Goal: Task Accomplishment & Management: Use online tool/utility

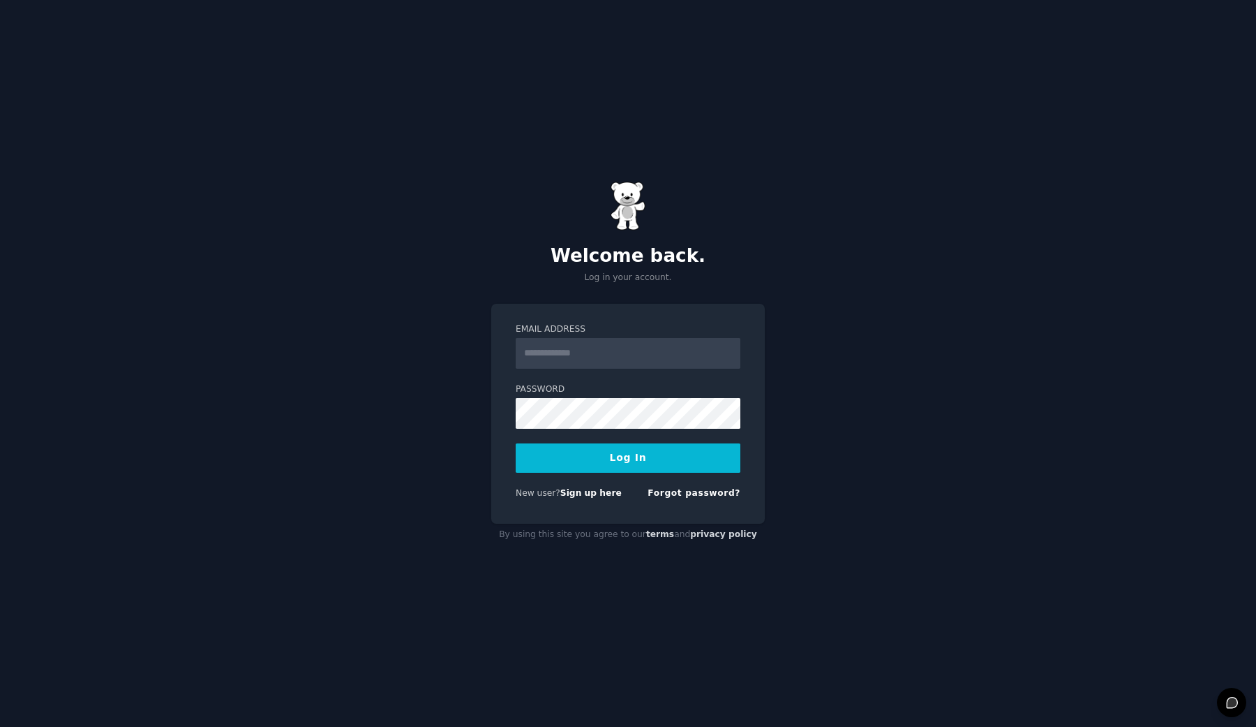
type input "**********"
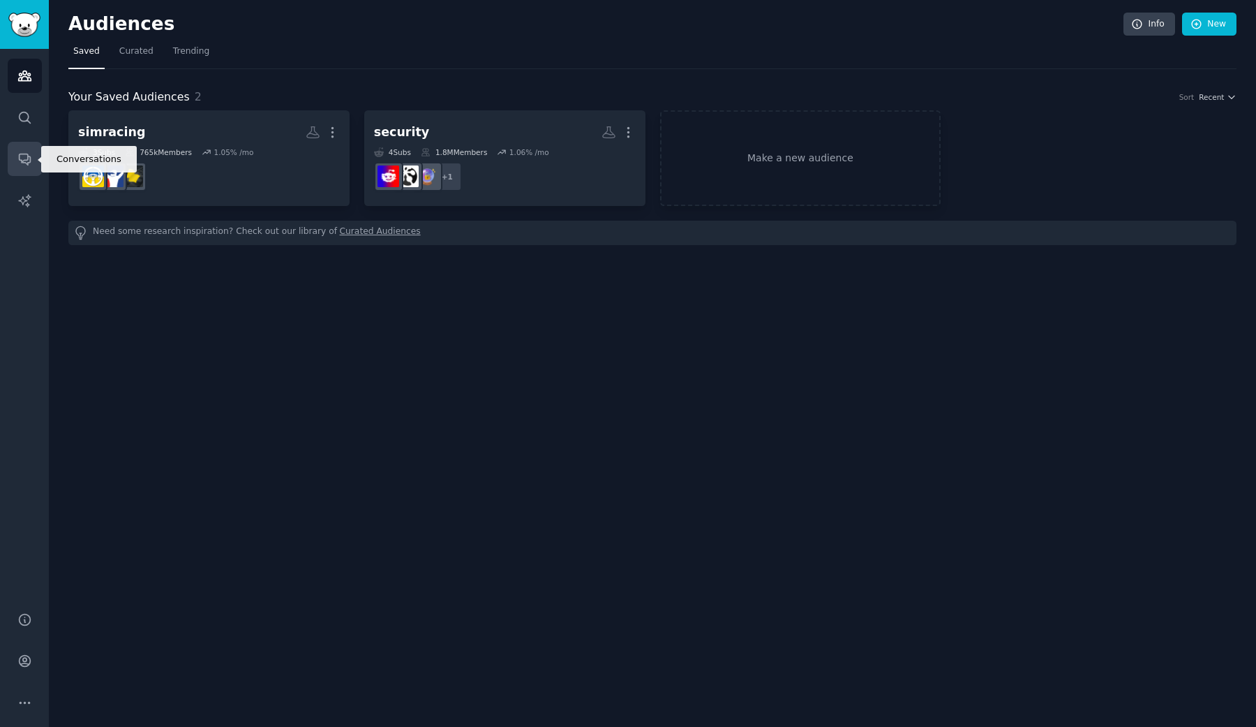
click at [28, 167] on link "Conversations" at bounding box center [25, 159] width 34 height 34
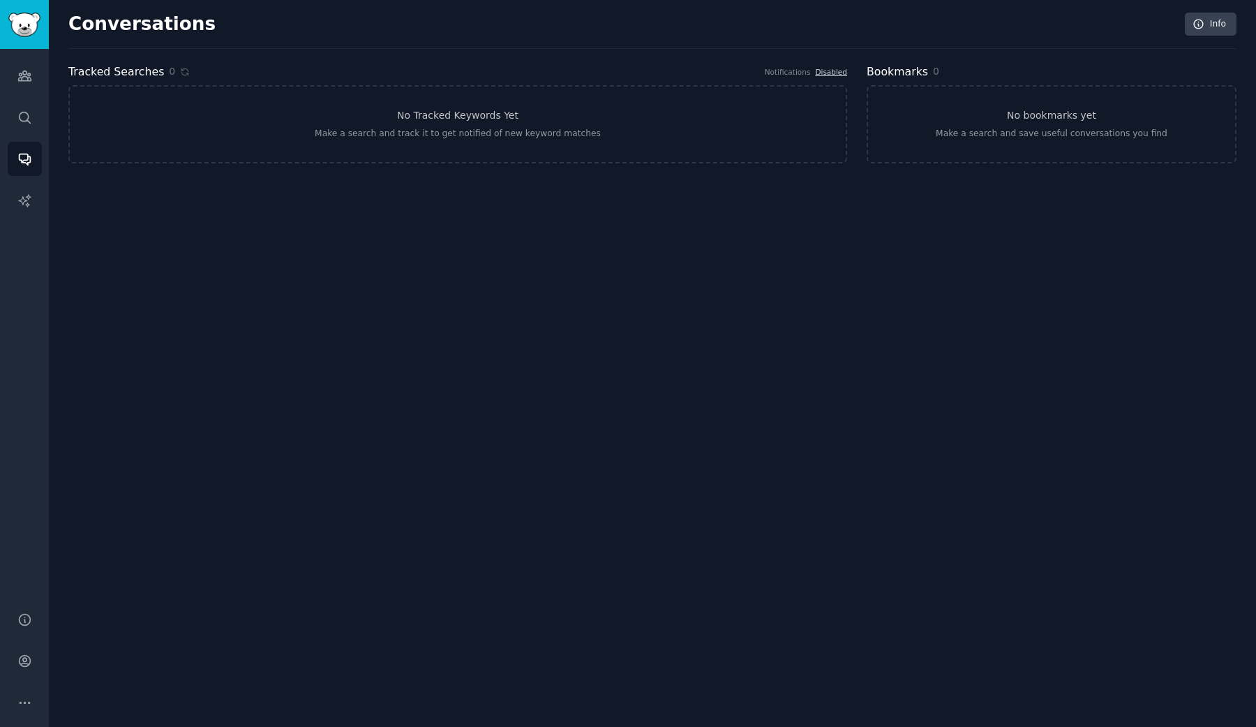
click at [15, 55] on div "Audiences Search Conversations AI Reports" at bounding box center [24, 322] width 49 height 546
click at [18, 83] on icon "Sidebar" at bounding box center [24, 75] width 15 height 15
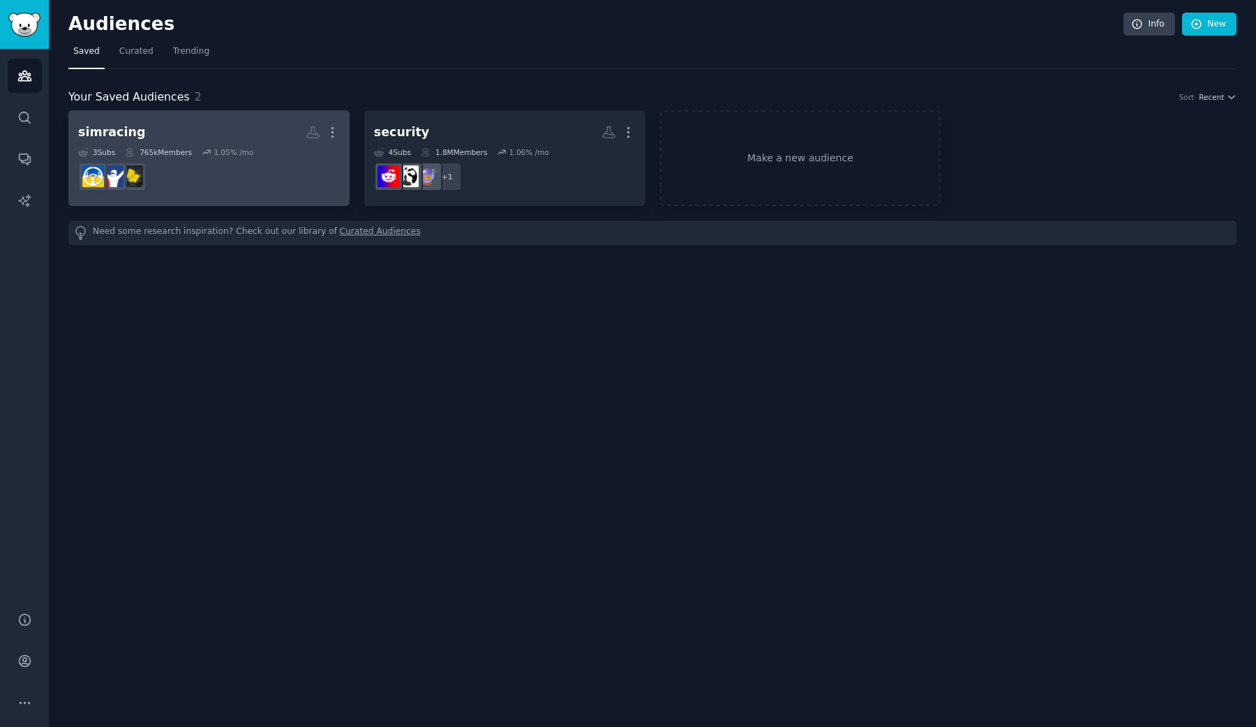
click at [234, 148] on div "1.05 % /mo" at bounding box center [234, 152] width 40 height 10
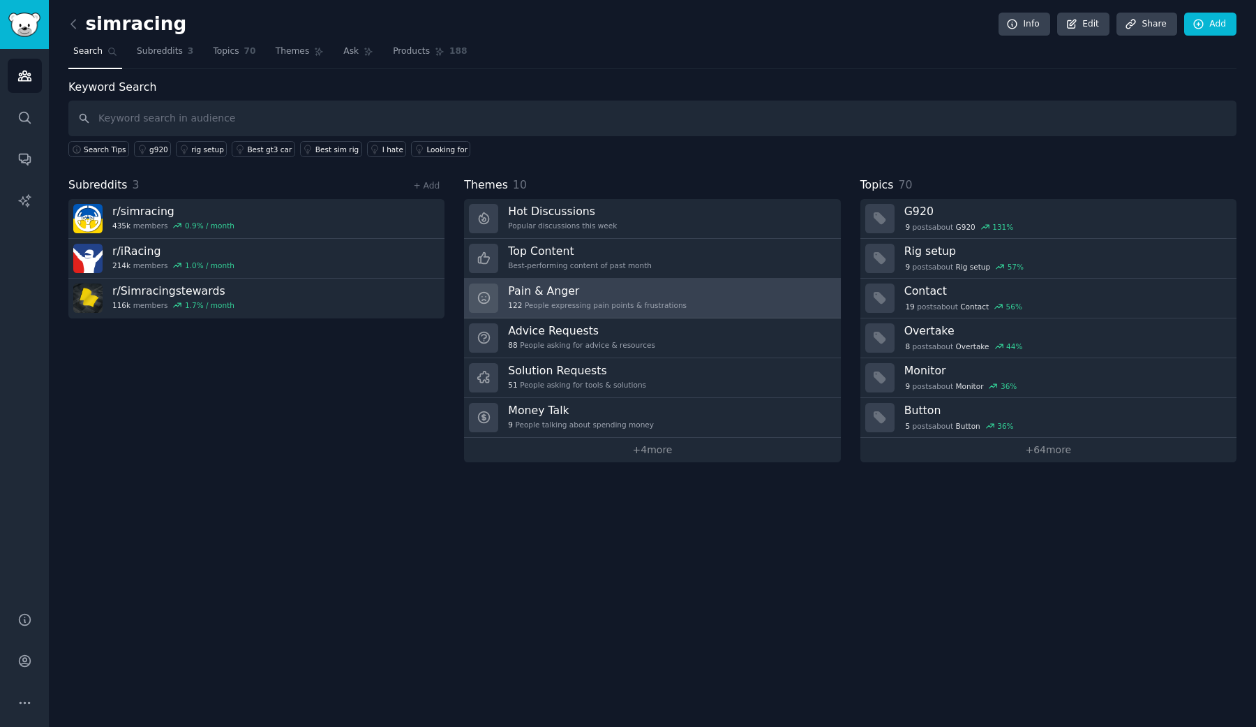
click at [557, 316] on link "Pain & Anger 122 People expressing pain points & frustrations" at bounding box center [652, 298] width 376 height 40
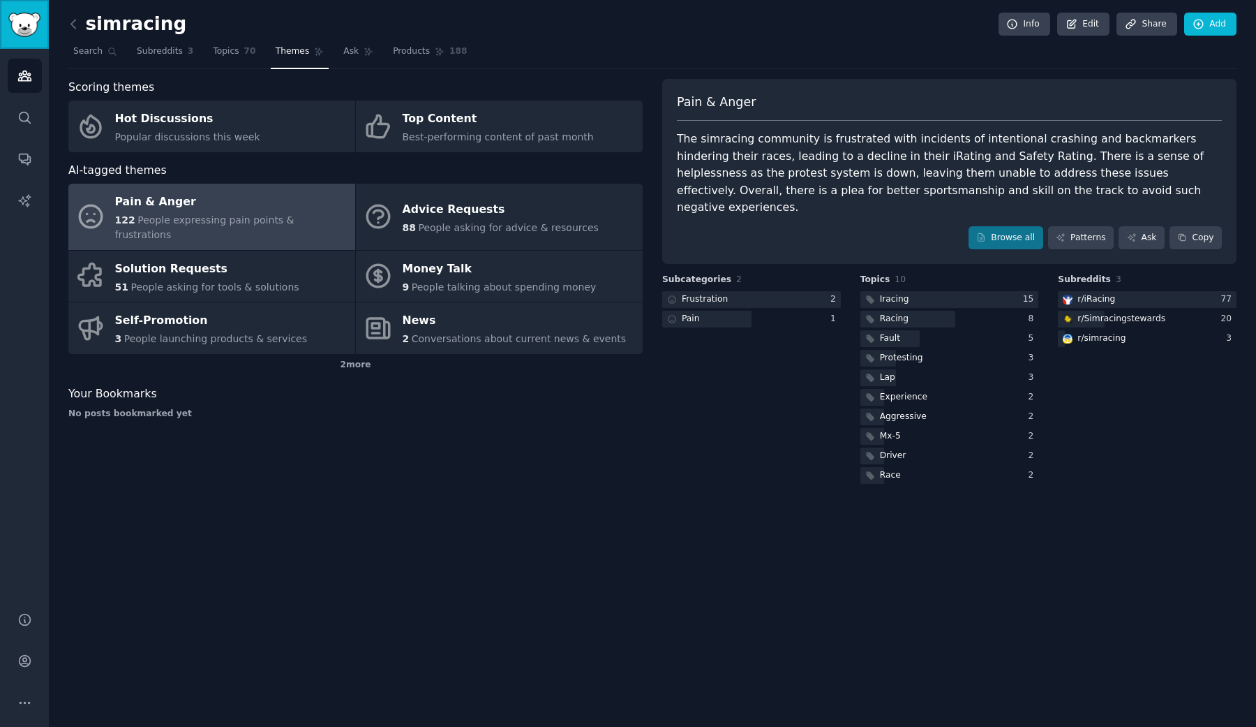
click at [21, 27] on img "Sidebar" at bounding box center [24, 25] width 32 height 24
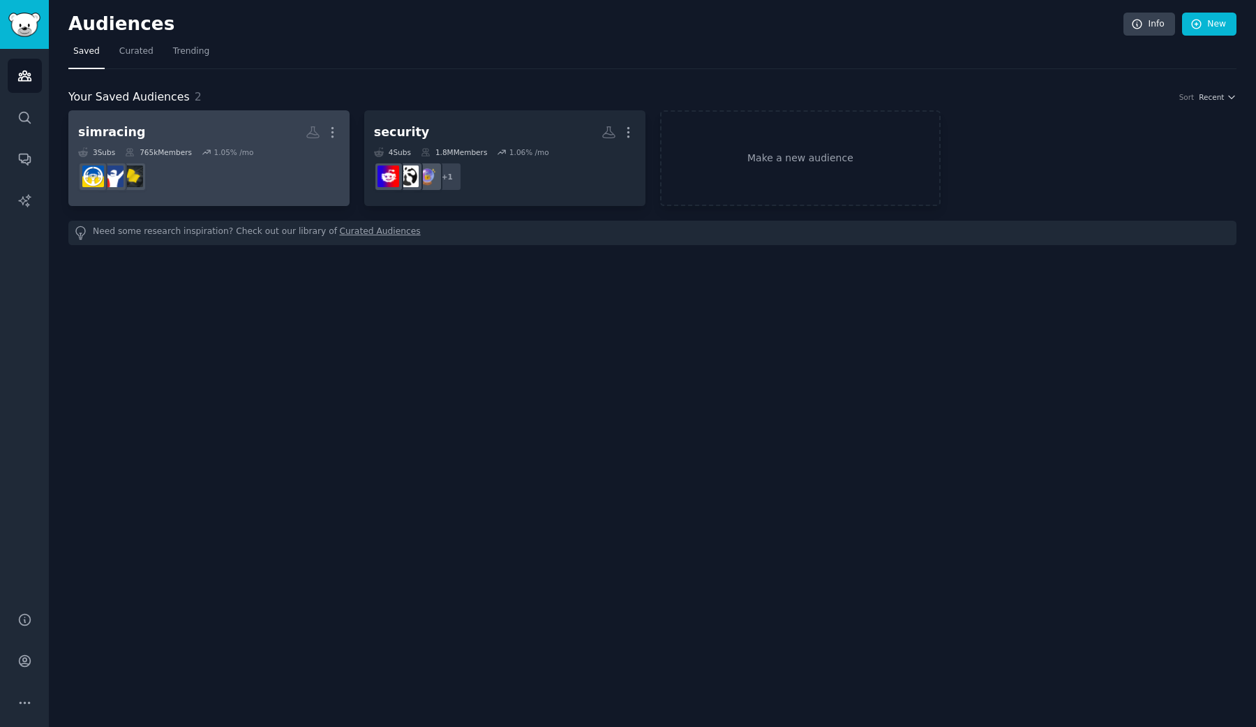
click at [171, 154] on div "765k Members" at bounding box center [158, 152] width 67 height 10
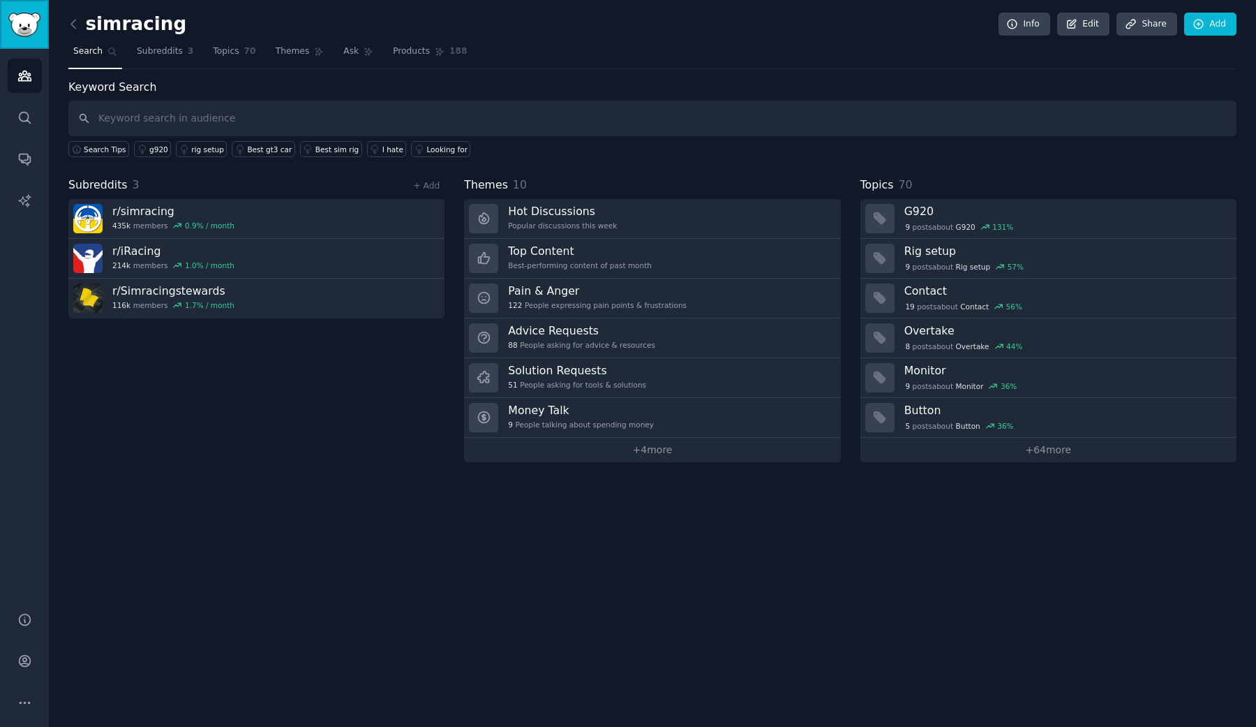
click at [16, 31] on img "Sidebar" at bounding box center [24, 25] width 32 height 24
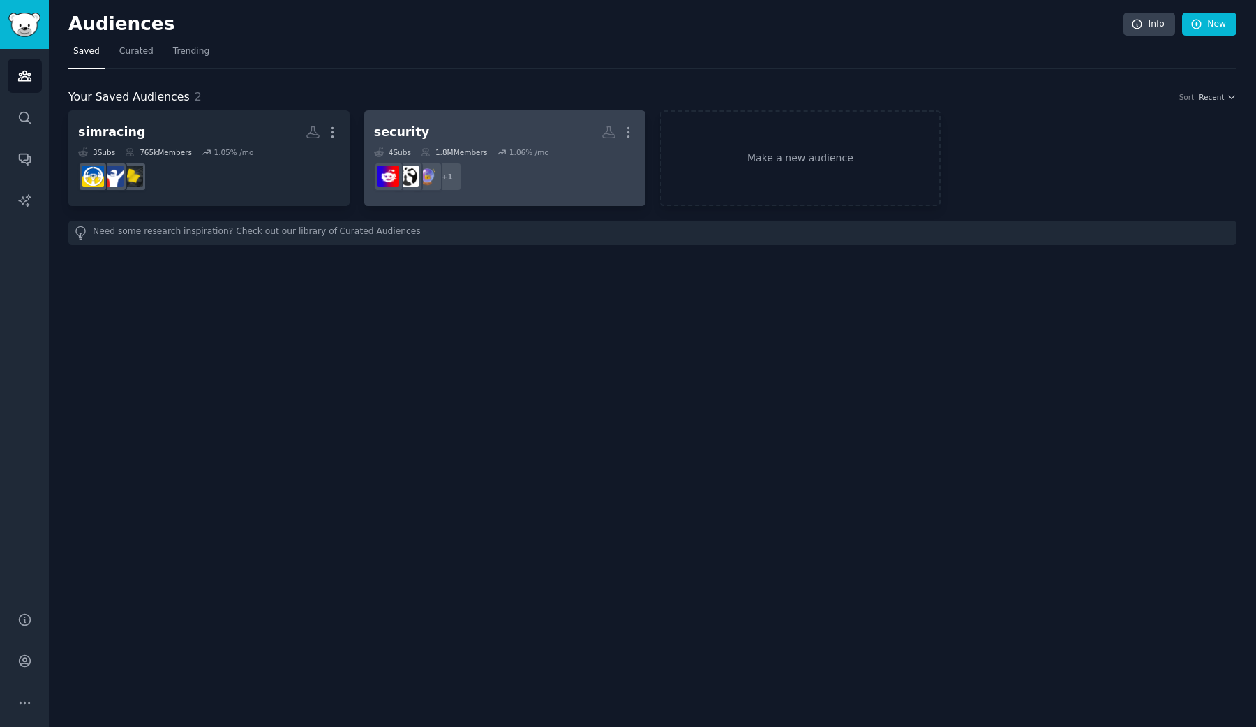
click at [428, 138] on h2 "security More" at bounding box center [505, 132] width 262 height 24
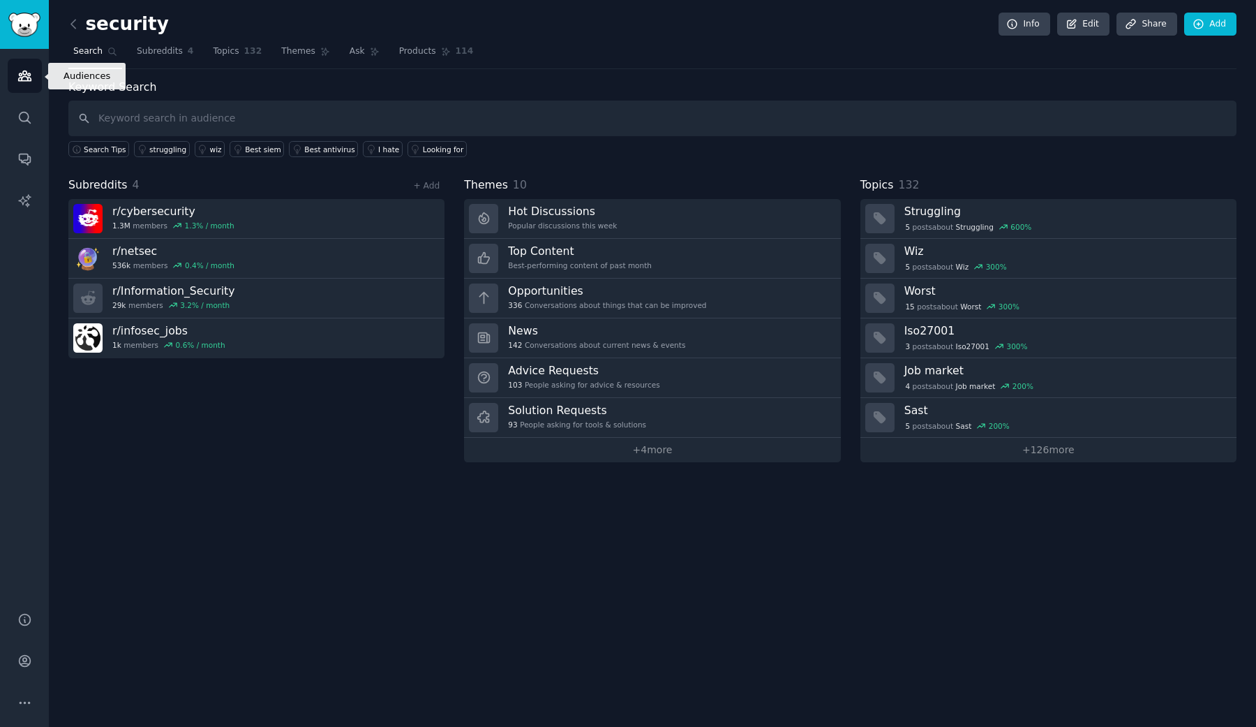
click at [24, 73] on icon "Sidebar" at bounding box center [24, 75] width 15 height 15
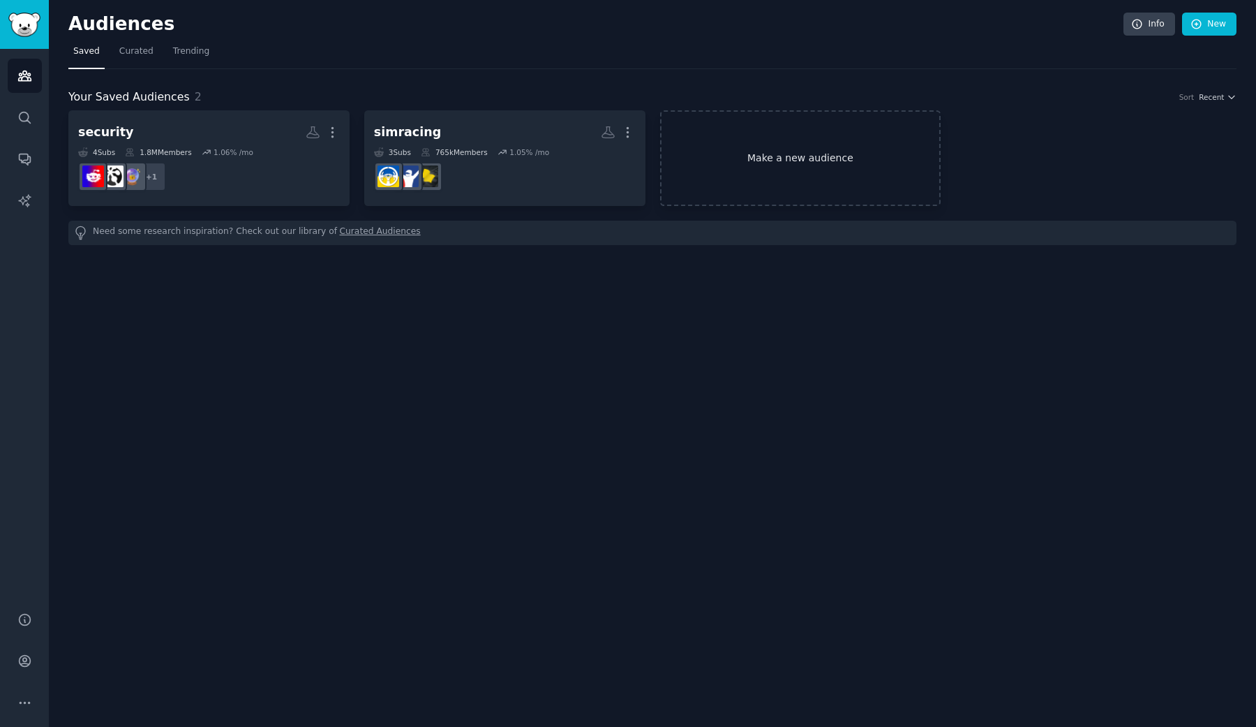
click at [783, 194] on link "Make a new audience" at bounding box center [800, 158] width 281 height 96
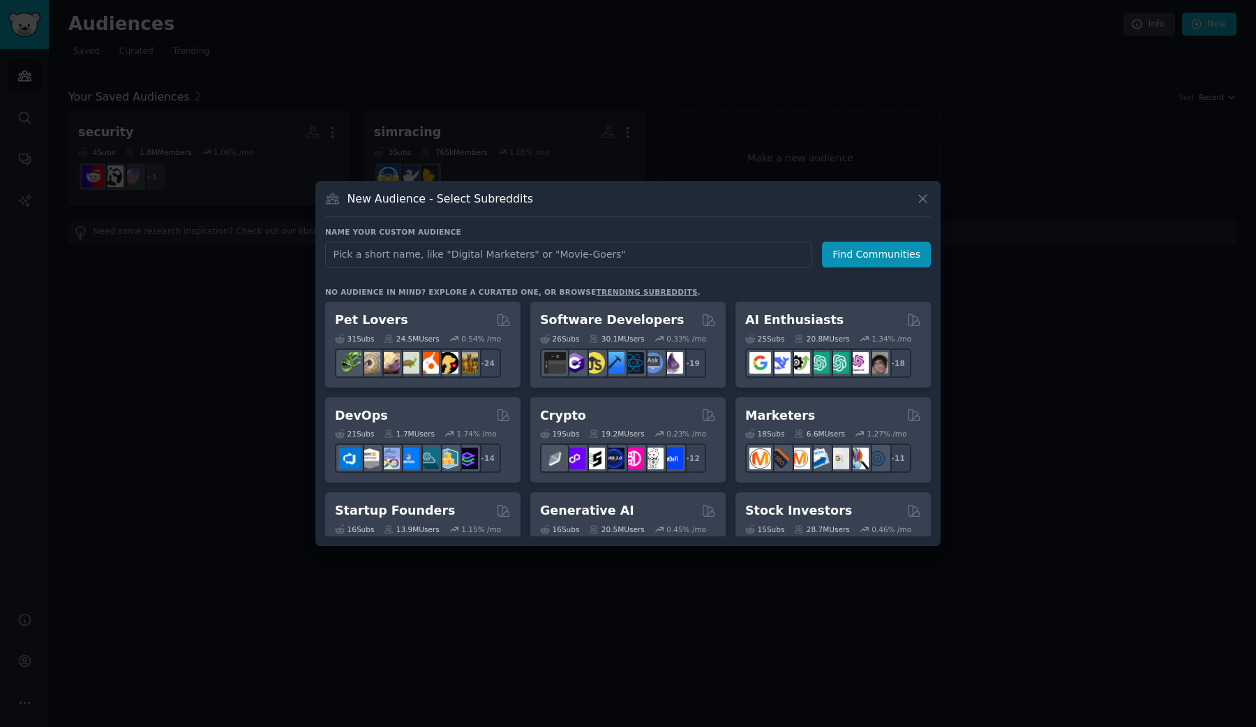
click at [767, 252] on input "text" at bounding box center [568, 254] width 487 height 26
type input "d"
click at [849, 416] on div "Marketers" at bounding box center [833, 415] width 176 height 17
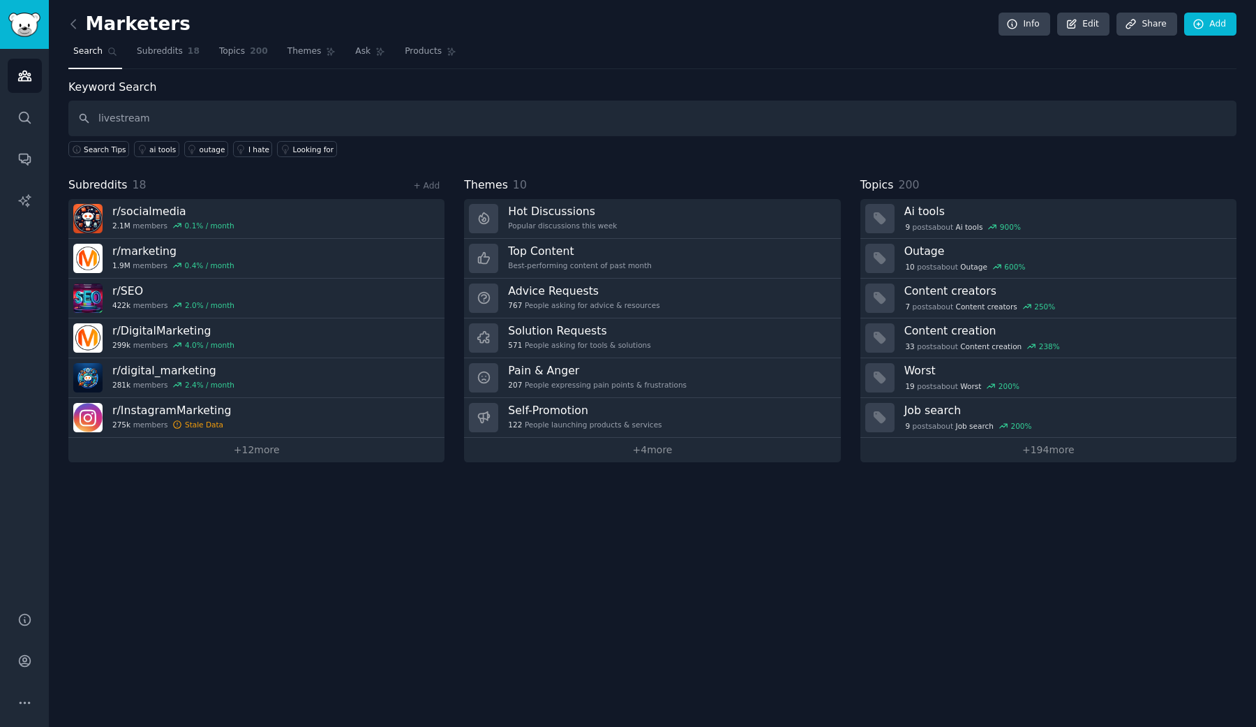
type input "livestream"
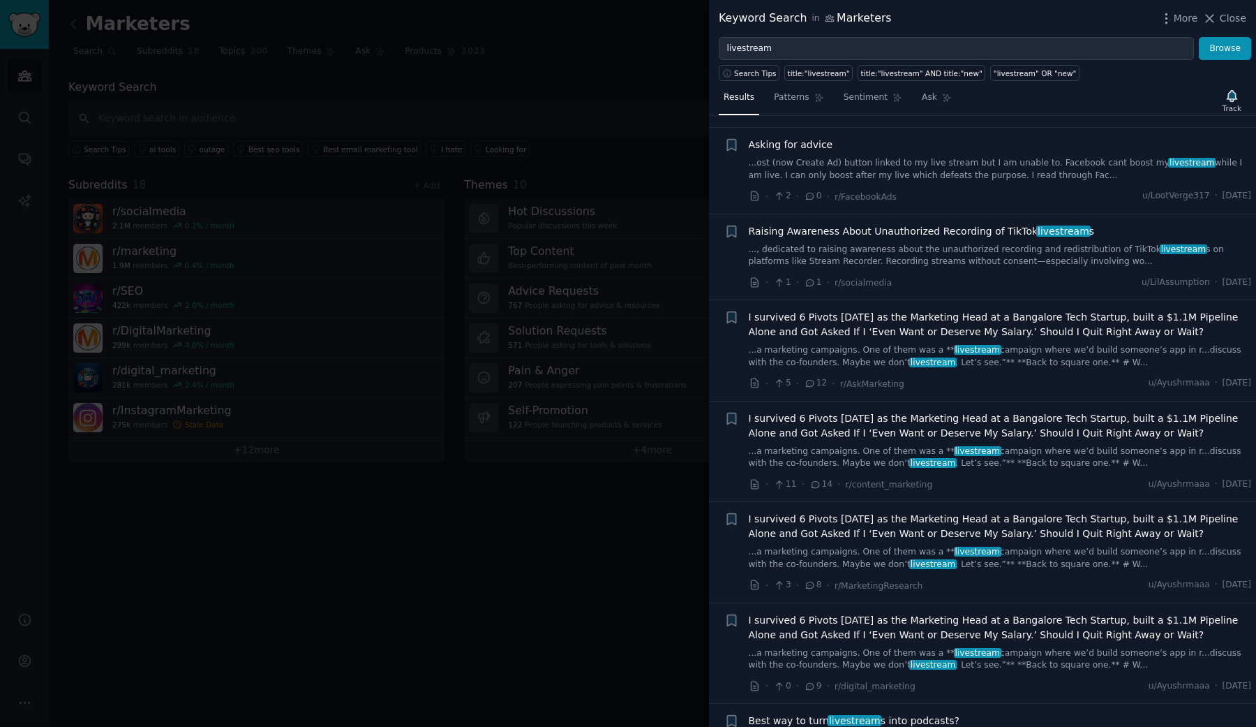
scroll to position [630, 0]
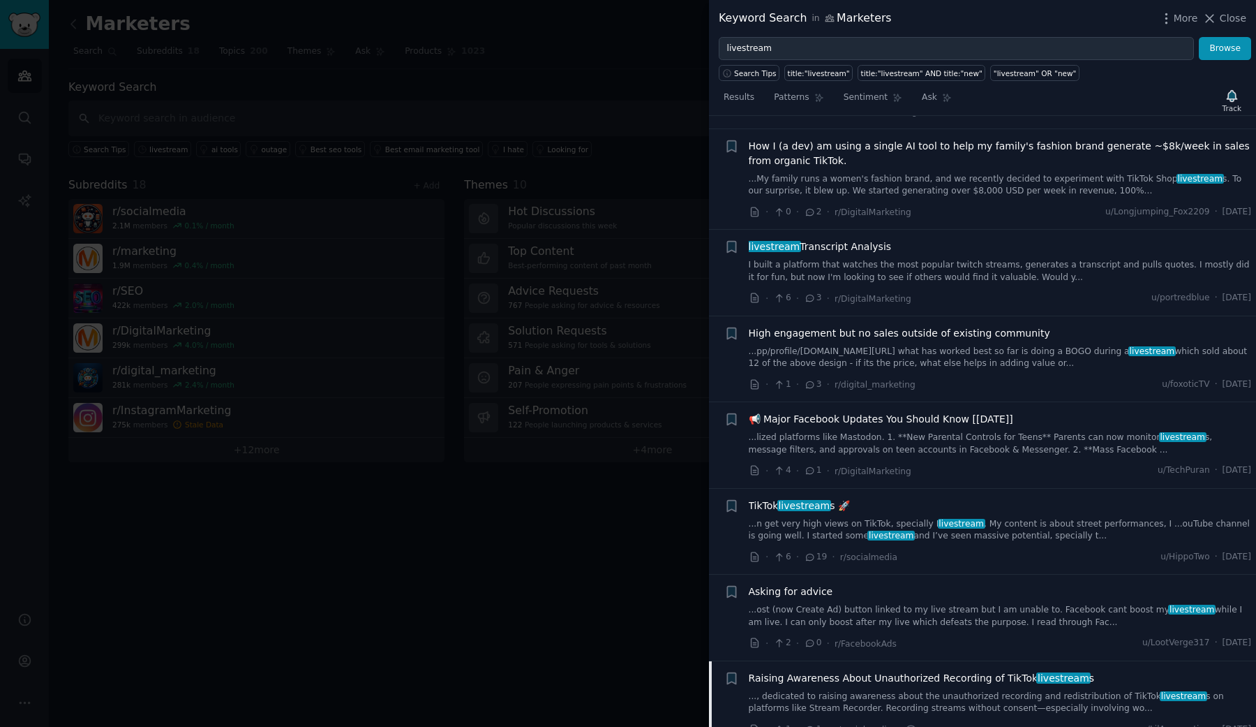
scroll to position [190, 0]
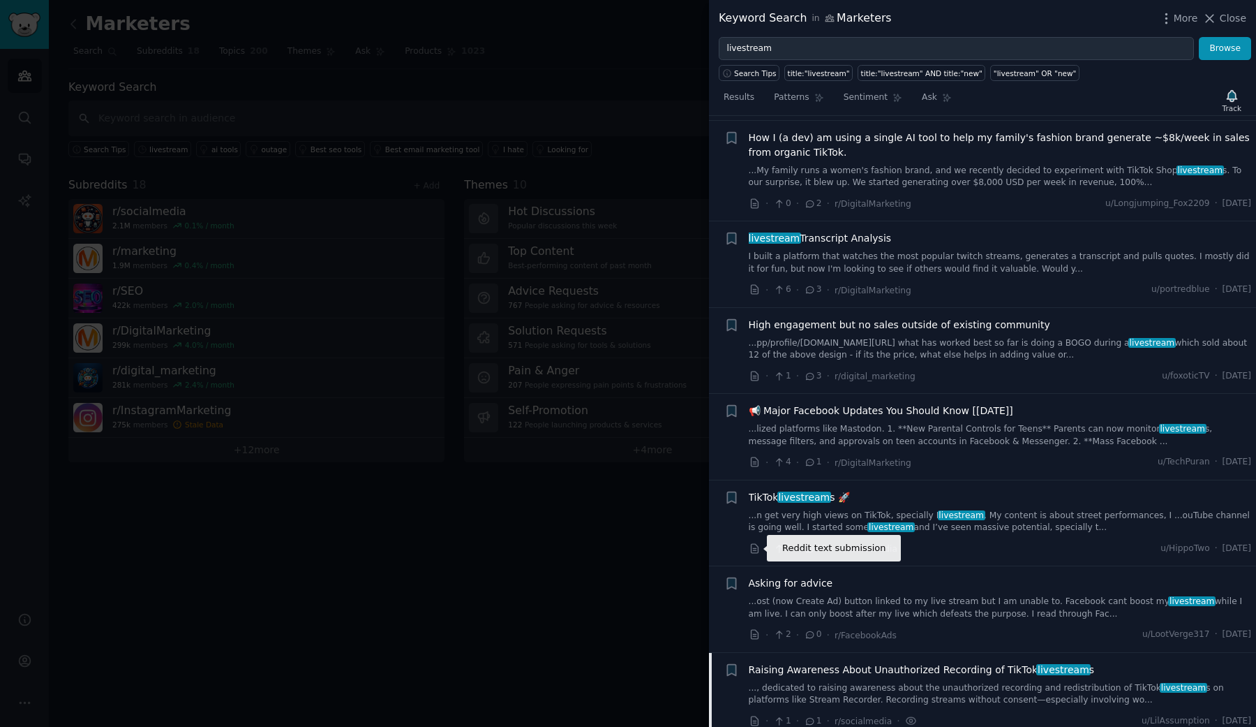
click at [754, 550] on icon at bounding box center [755, 548] width 13 height 13
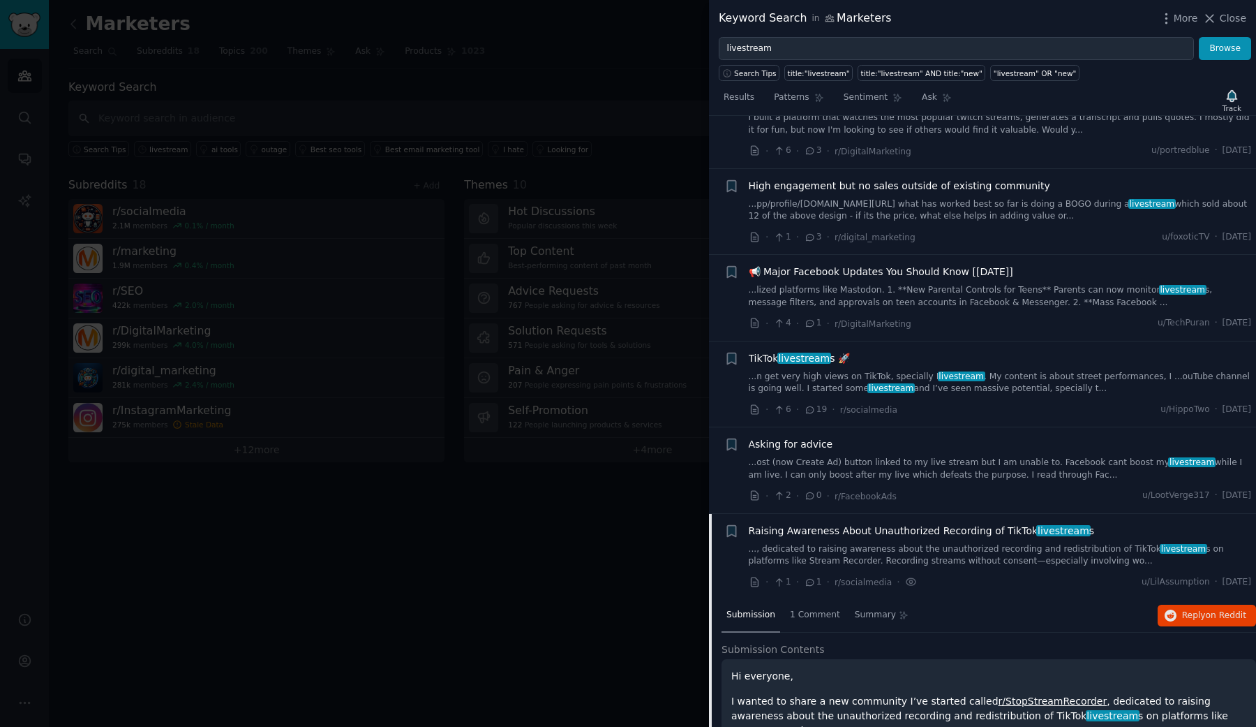
scroll to position [330, 0]
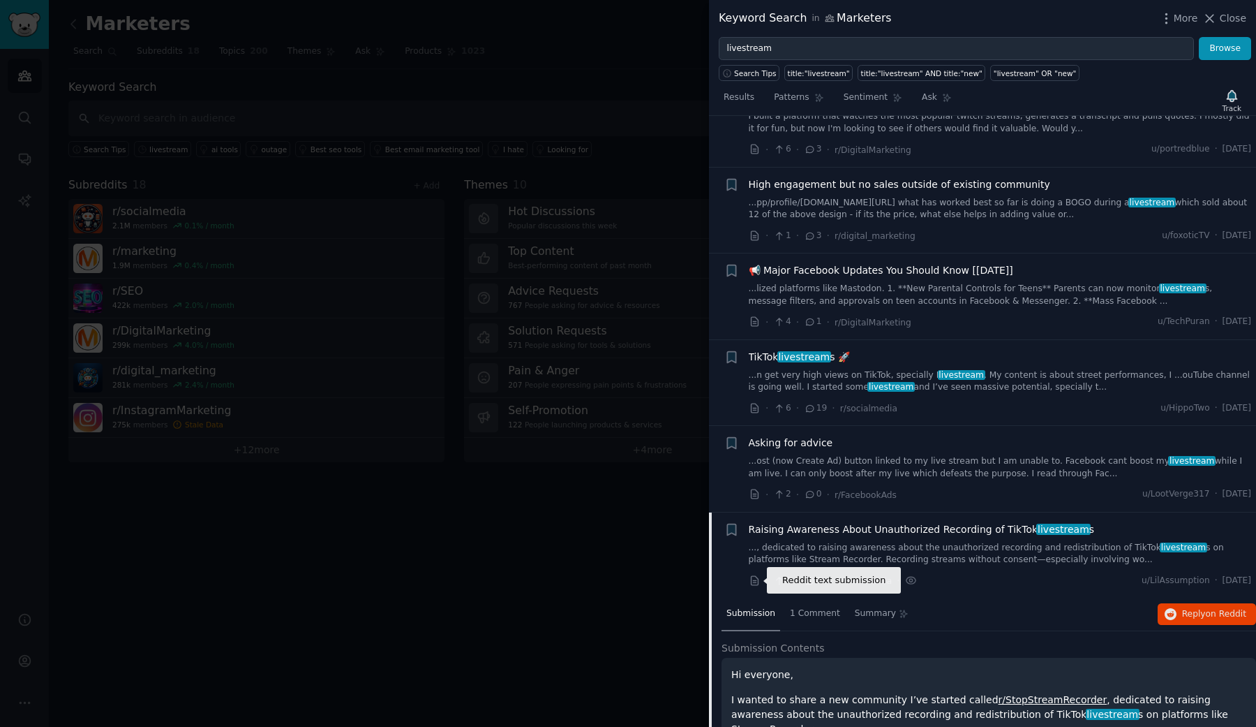
click at [753, 583] on icon at bounding box center [754, 580] width 7 height 9
